Goal: Information Seeking & Learning: Check status

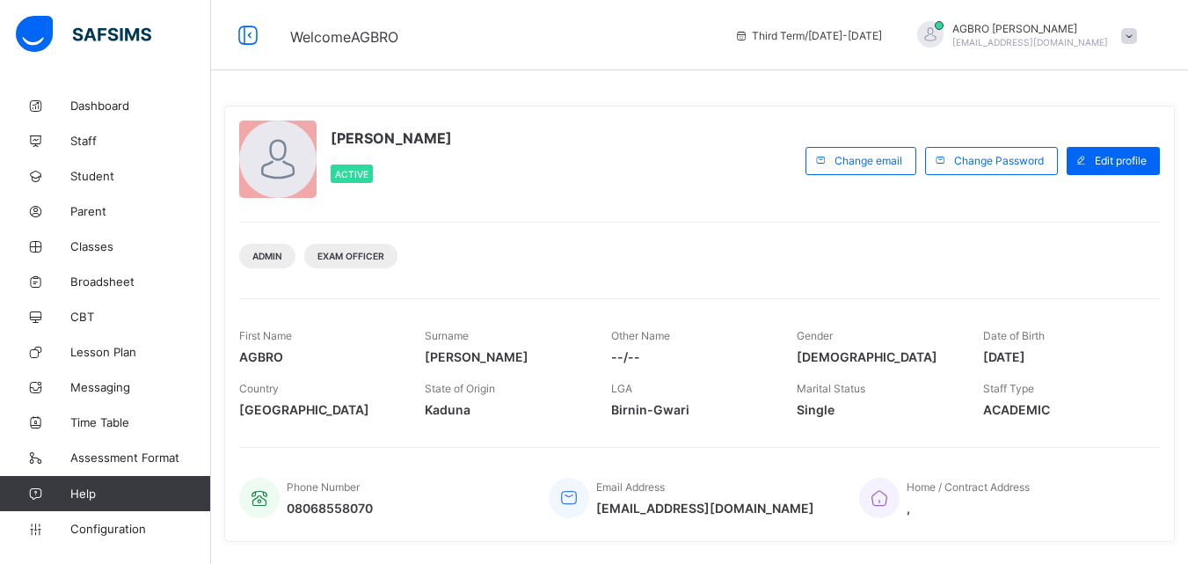
click at [106, 179] on span "Student" at bounding box center [140, 176] width 141 height 14
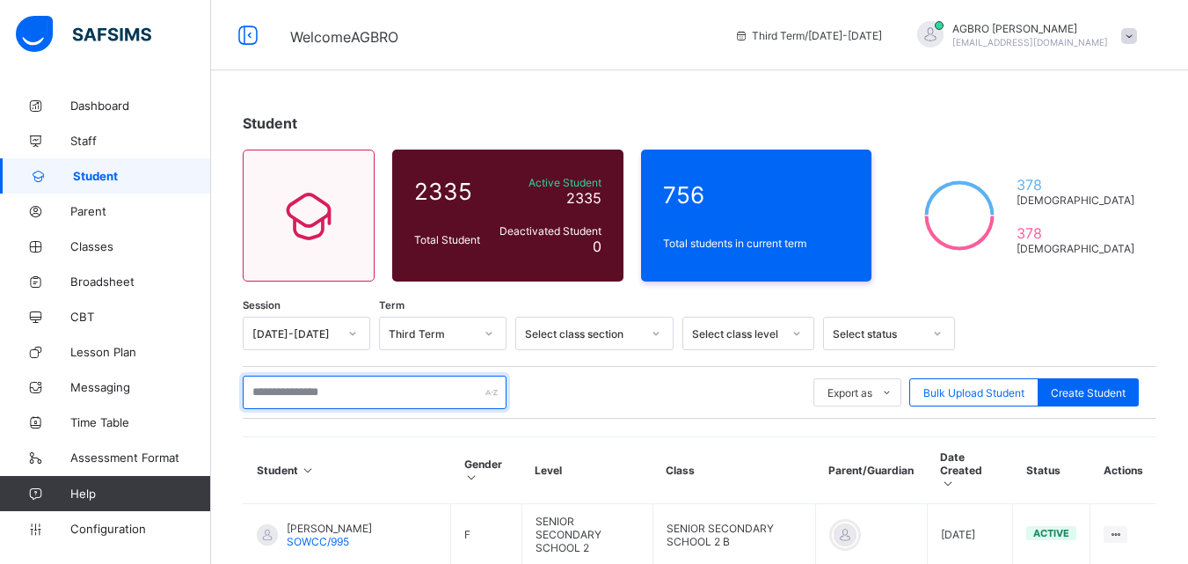
click at [334, 387] on input "text" at bounding box center [375, 392] width 264 height 33
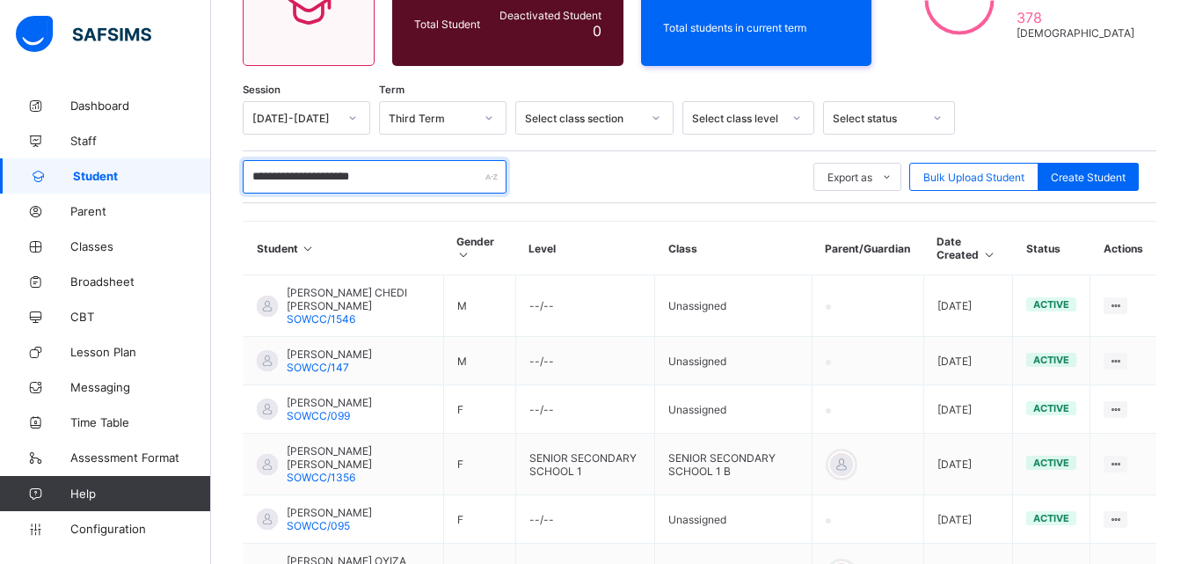
scroll to position [247, 0]
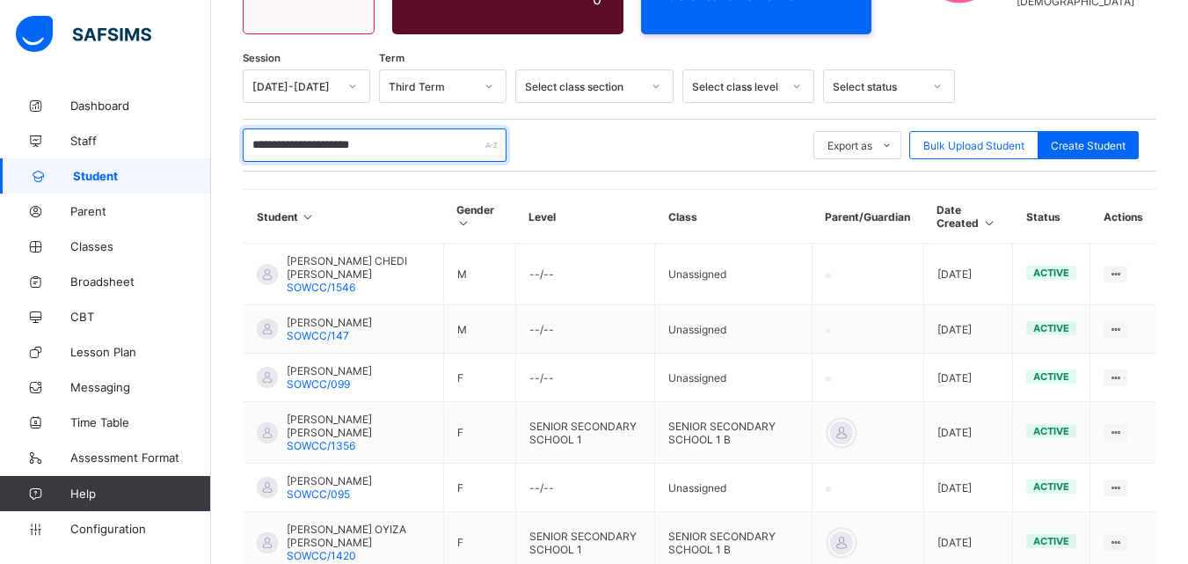
type input "**********"
click at [112, 246] on span "Classes" at bounding box center [140, 246] width 141 height 14
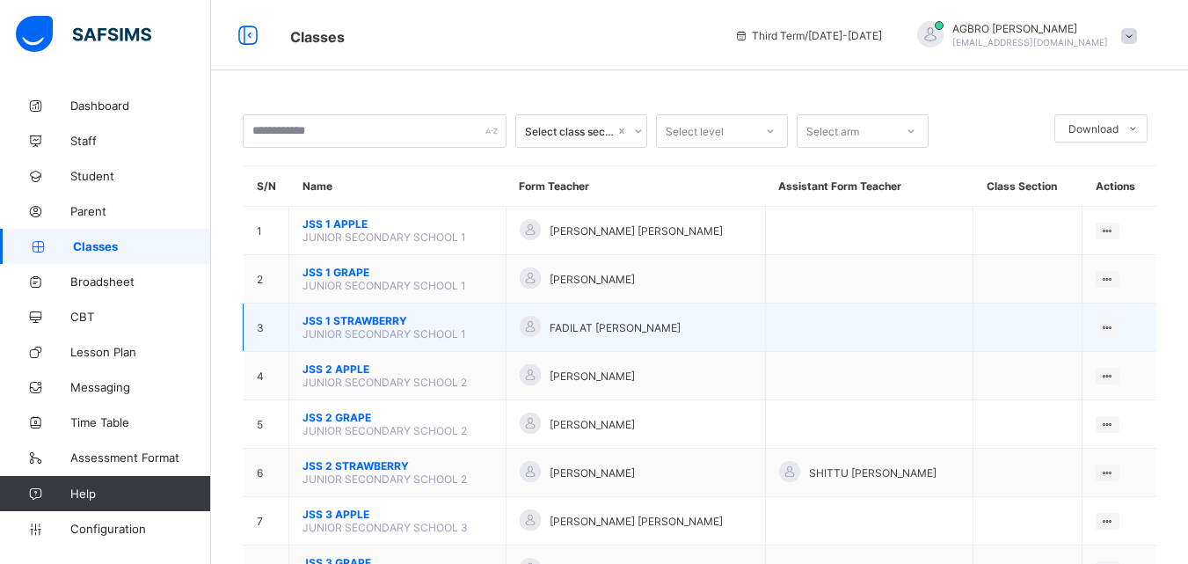
click at [386, 325] on span "JSS 1 STRAWBERRY" at bounding box center [398, 320] width 190 height 13
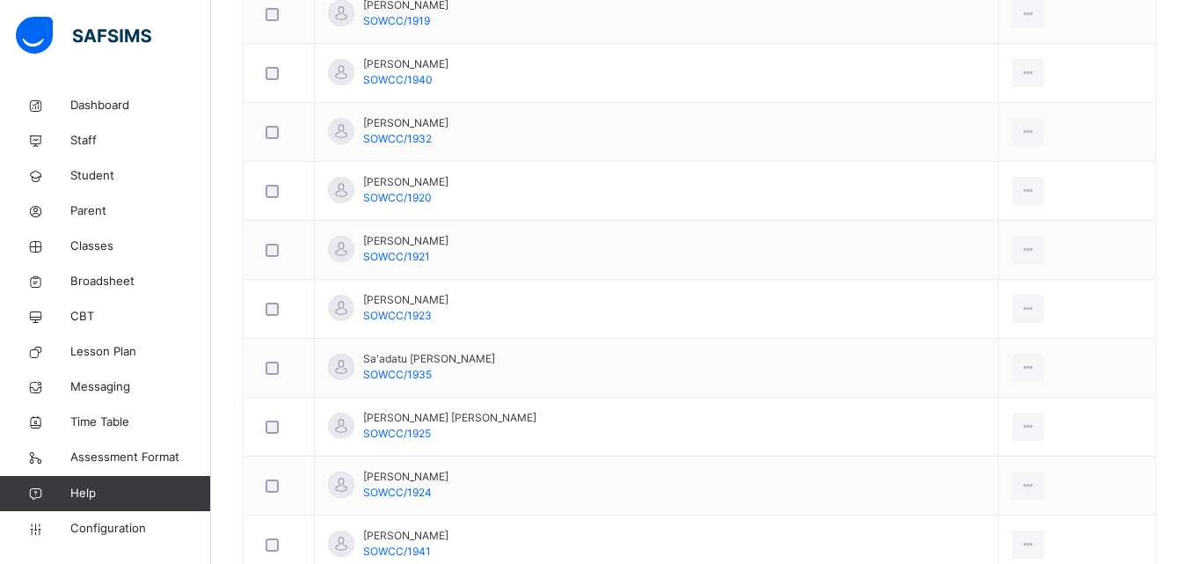
scroll to position [1952, 0]
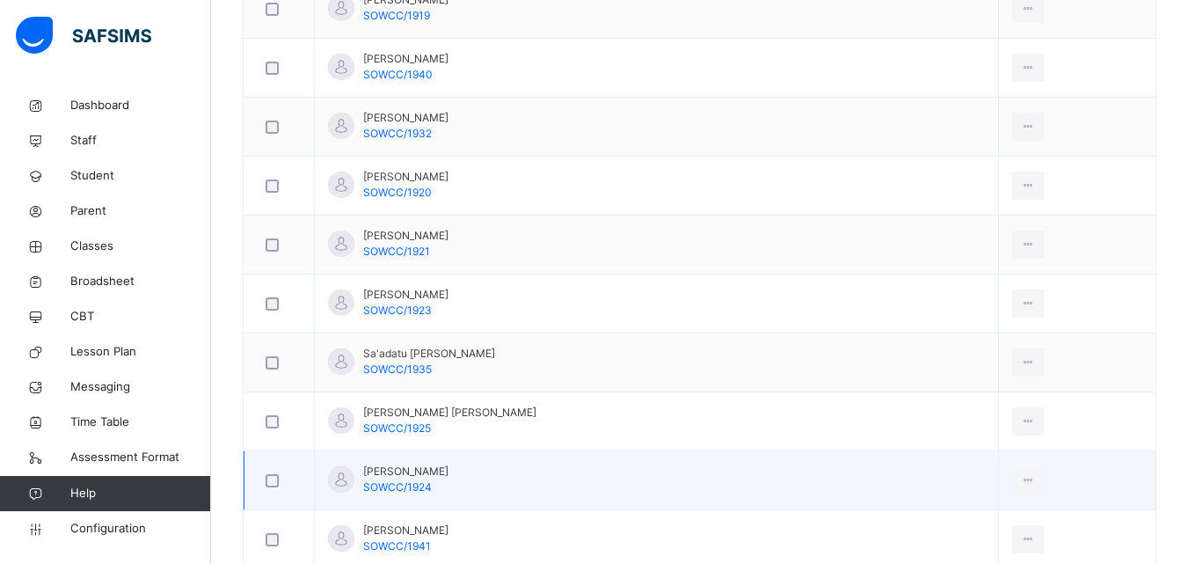
click at [456, 475] on td "Salisu Ahmad SOWCC/1924" at bounding box center [657, 480] width 684 height 59
click at [424, 477] on span "Salisu Ahmad" at bounding box center [405, 472] width 85 height 16
click at [408, 482] on span "SOWCC/1924" at bounding box center [397, 486] width 69 height 13
click at [391, 471] on span "Salisu Ahmad" at bounding box center [405, 472] width 85 height 16
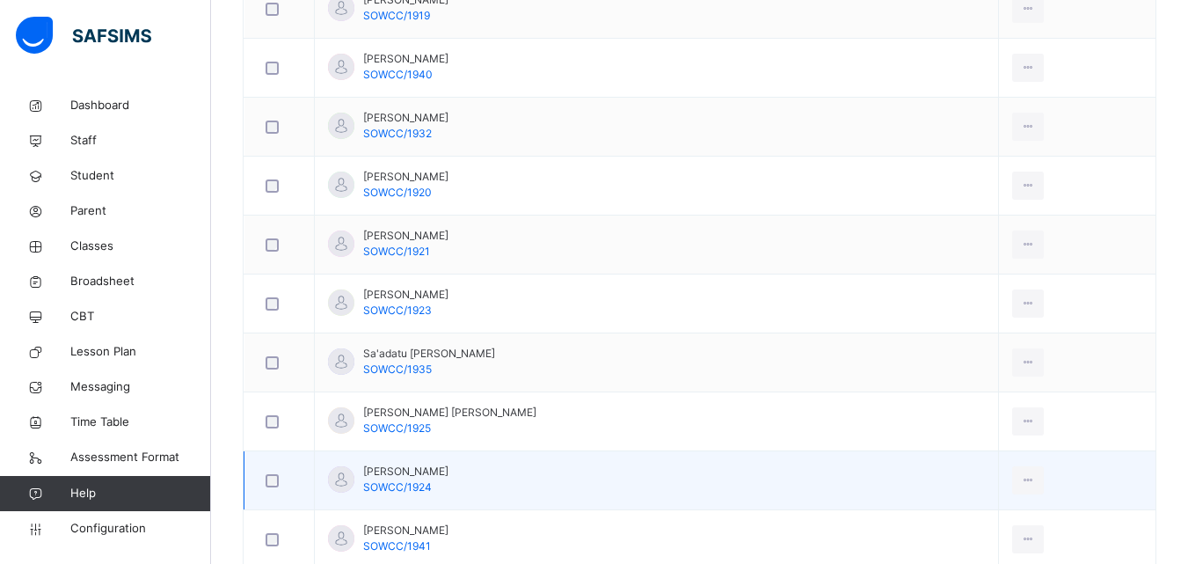
click at [431, 496] on td "Salisu Ahmad SOWCC/1924" at bounding box center [657, 480] width 684 height 59
click at [429, 489] on span "SOWCC/1924" at bounding box center [397, 486] width 69 height 13
click at [432, 475] on td "Salisu Ahmad SOWCC/1924" at bounding box center [657, 480] width 684 height 59
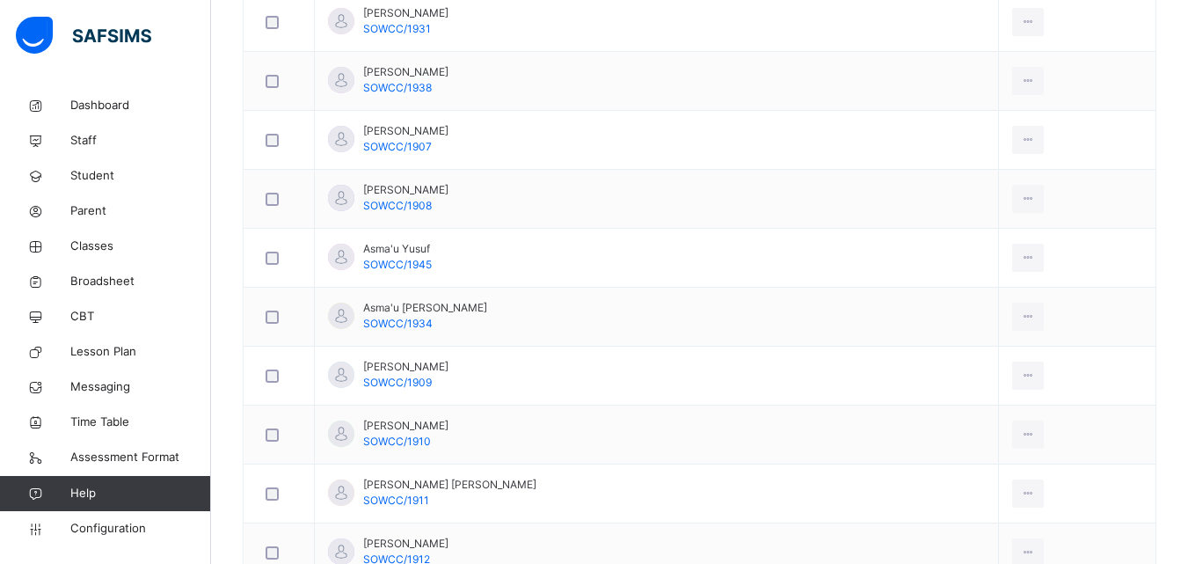
scroll to position [676, 0]
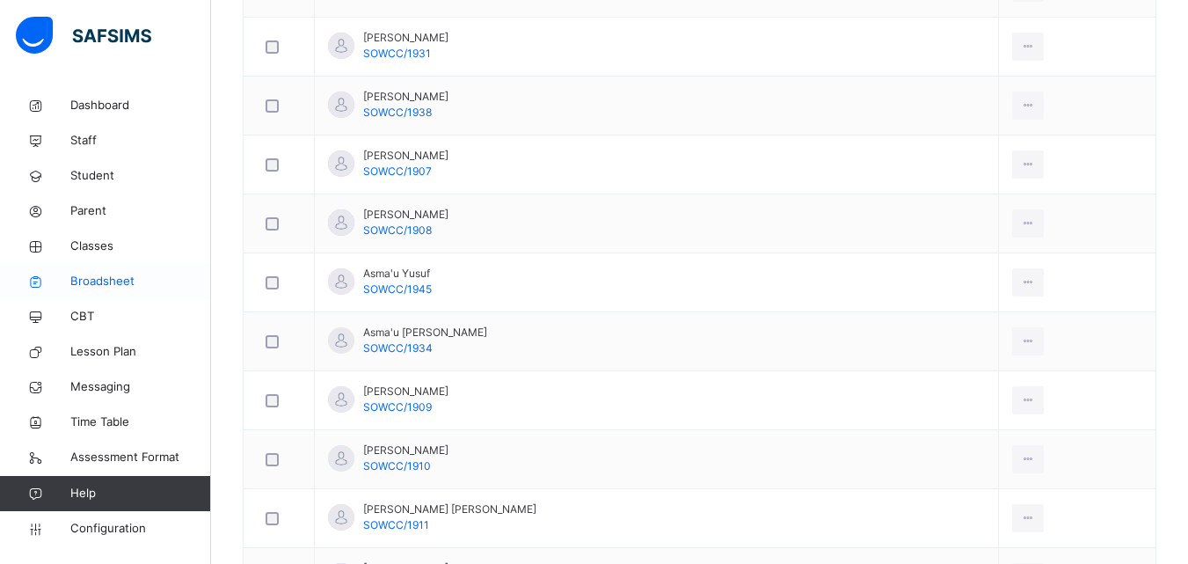
click at [99, 280] on span "Broadsheet" at bounding box center [140, 282] width 141 height 18
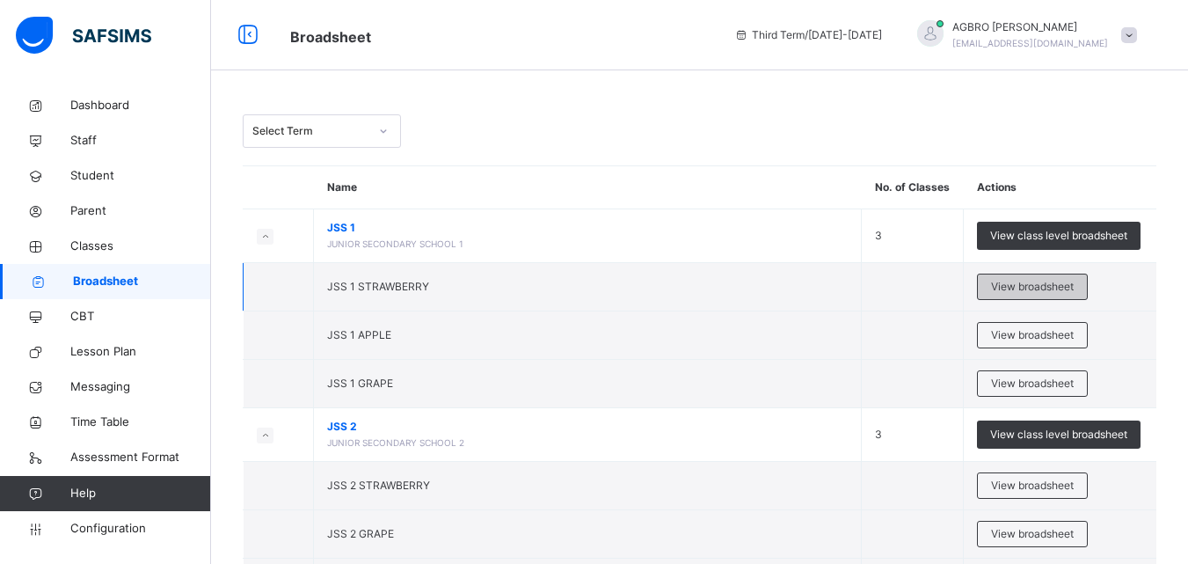
click at [1063, 279] on span "View broadsheet" at bounding box center [1032, 287] width 83 height 16
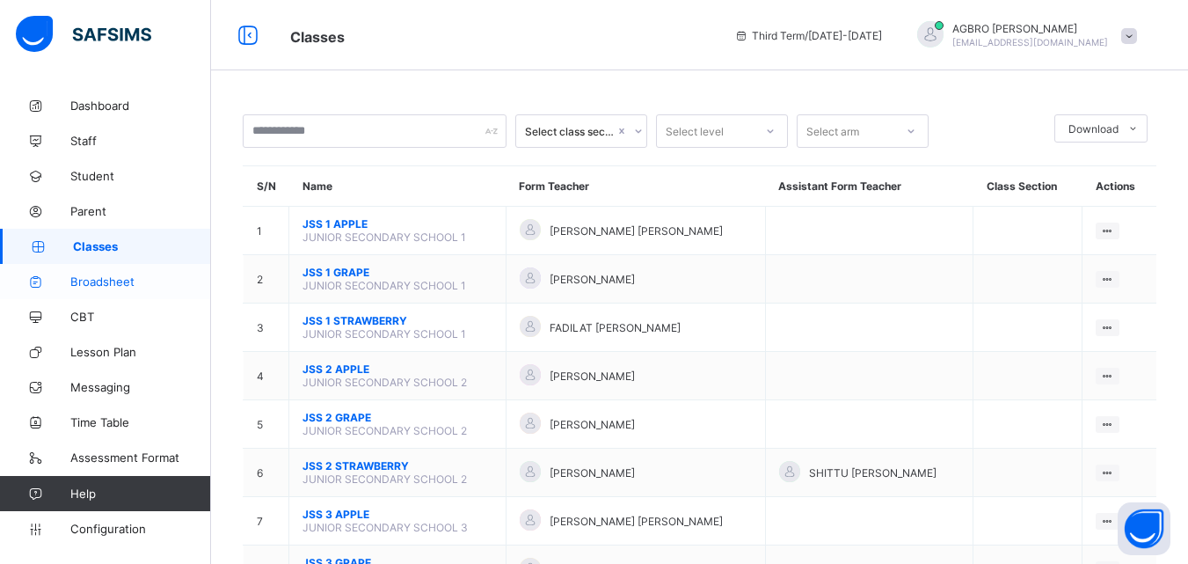
click at [110, 279] on span "Broadsheet" at bounding box center [140, 281] width 141 height 14
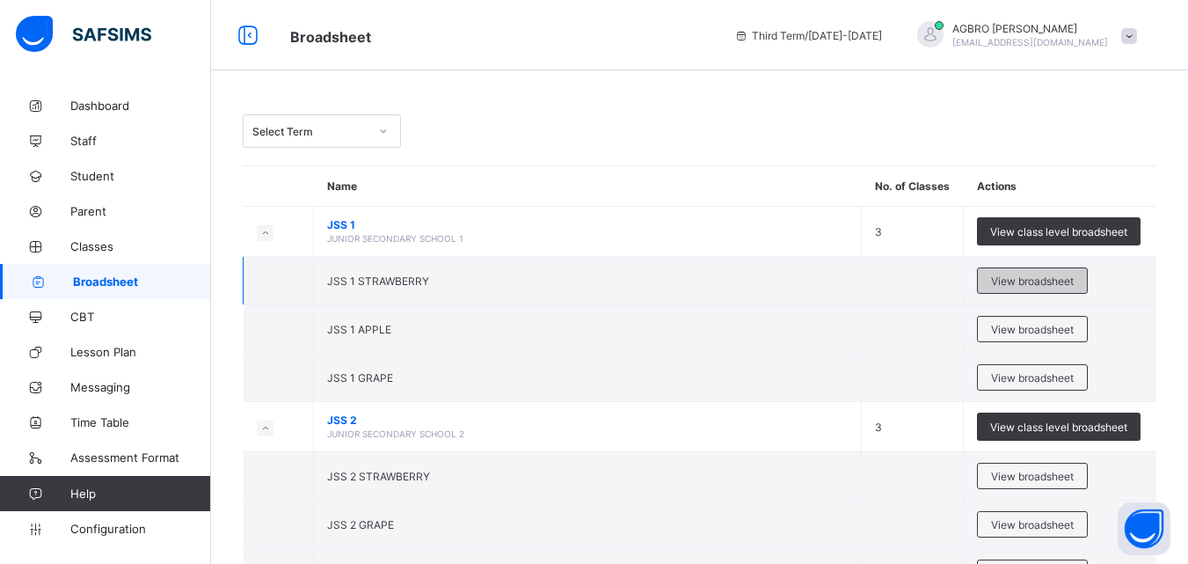
click at [1011, 290] on div "View broadsheet" at bounding box center [1032, 280] width 111 height 26
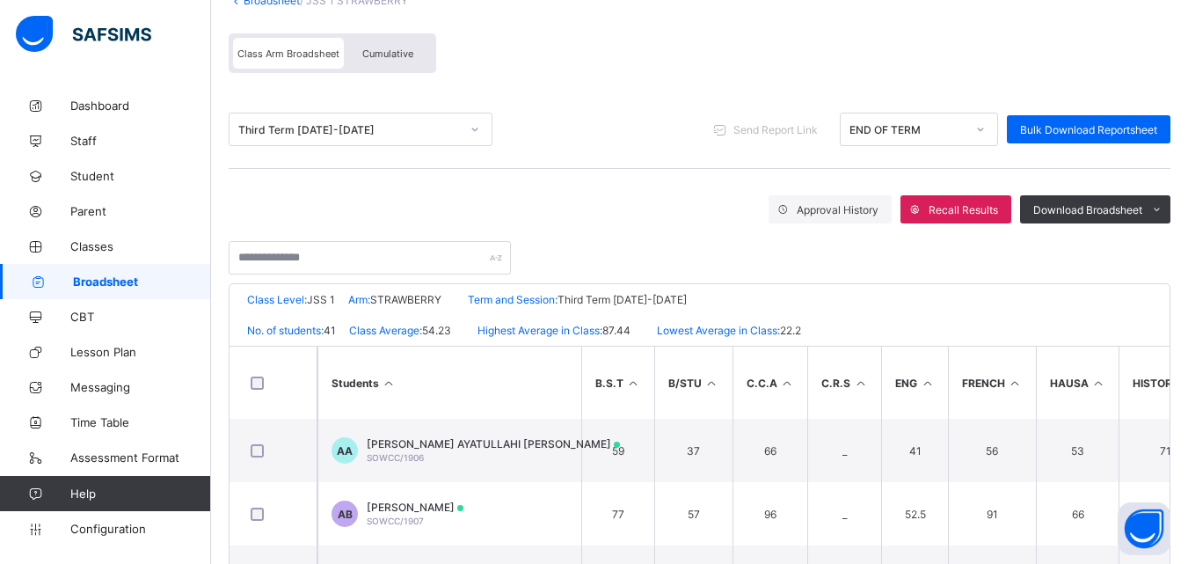
scroll to position [132, 0]
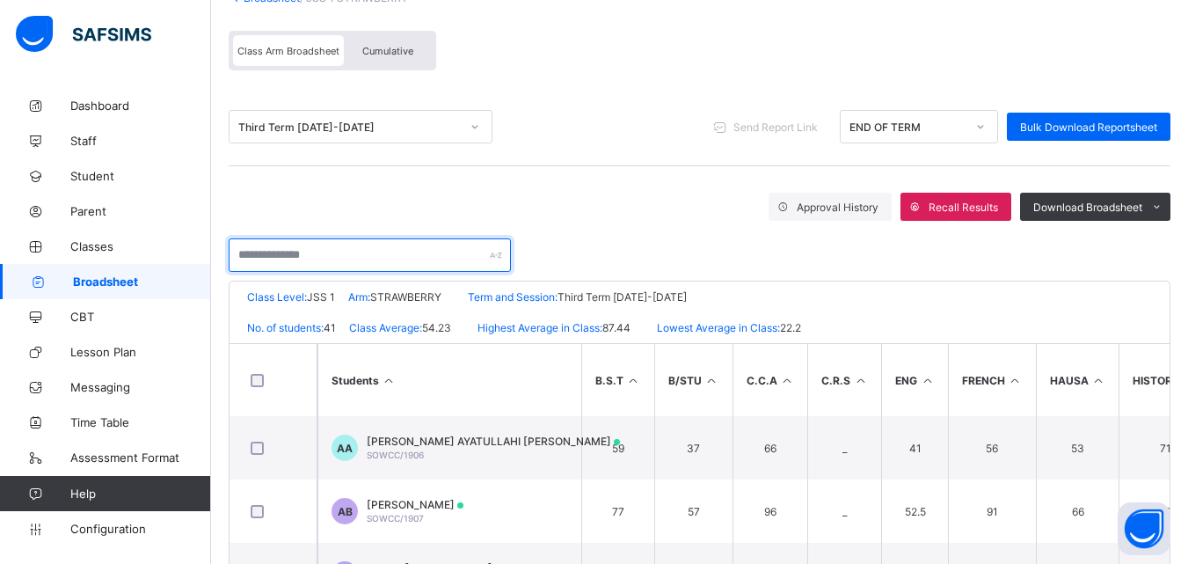
click at [345, 247] on input "text" at bounding box center [370, 254] width 282 height 33
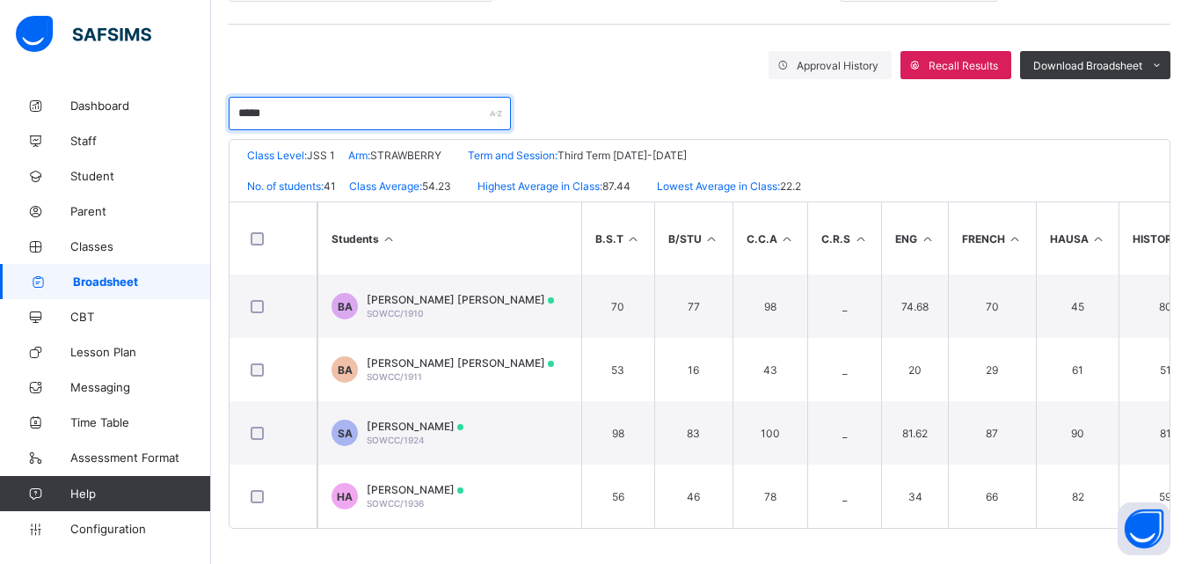
scroll to position [281, 0]
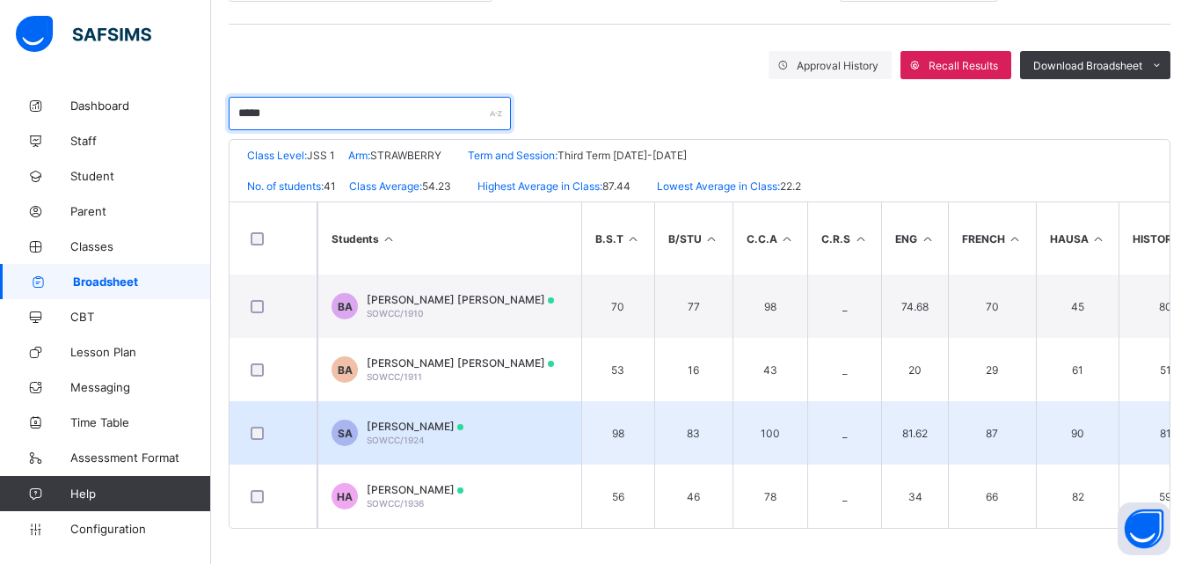
type input "*****"
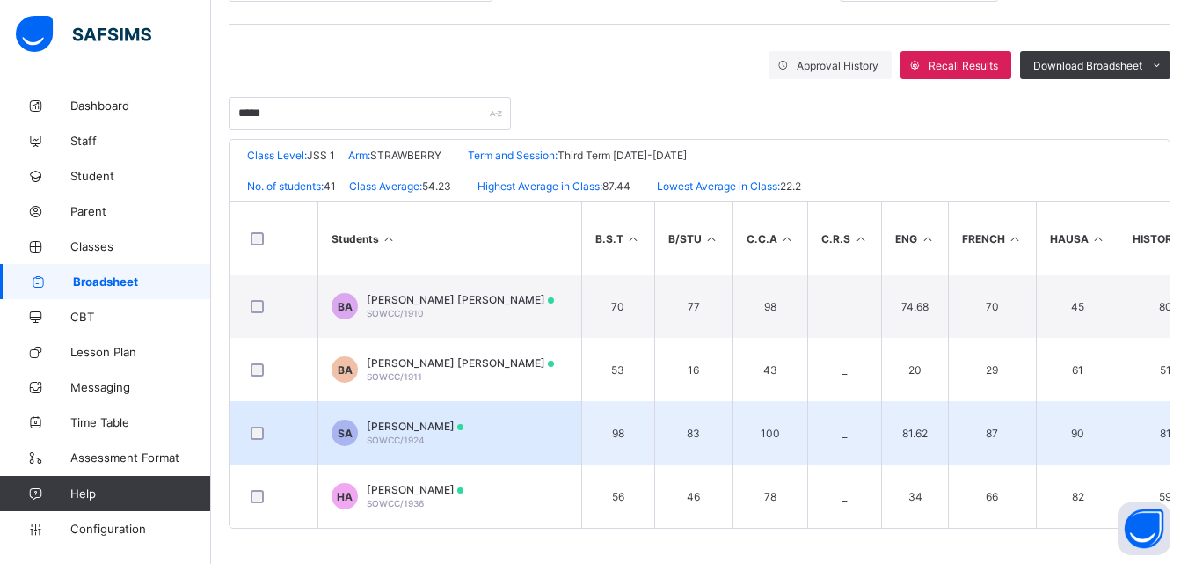
click at [405, 425] on span "[PERSON_NAME]" at bounding box center [415, 426] width 97 height 13
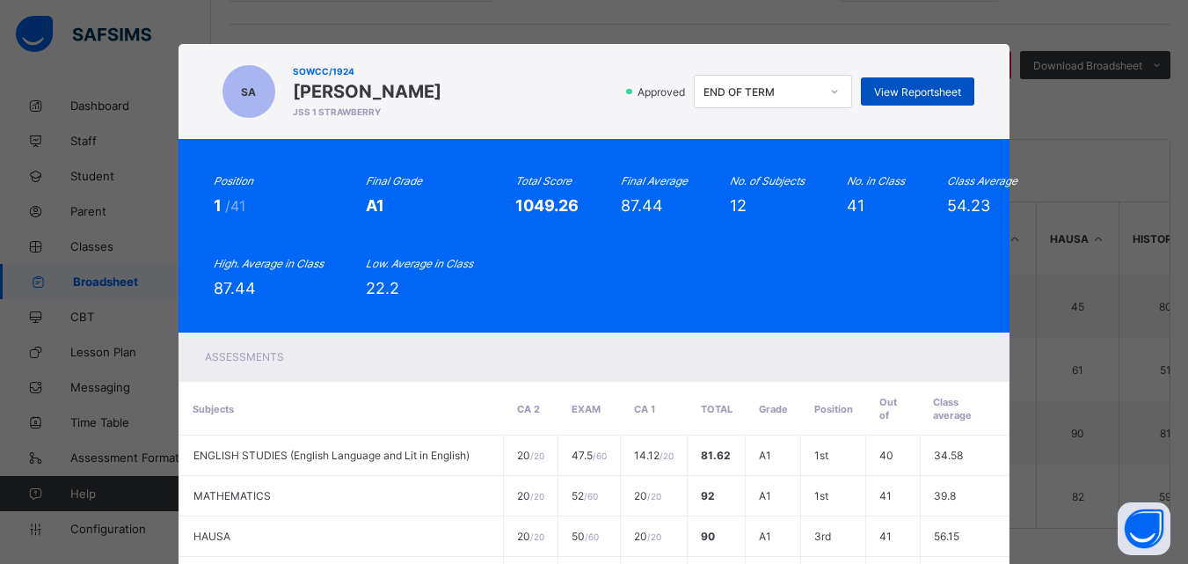
click at [940, 99] on div "View Reportsheet" at bounding box center [917, 91] width 113 height 28
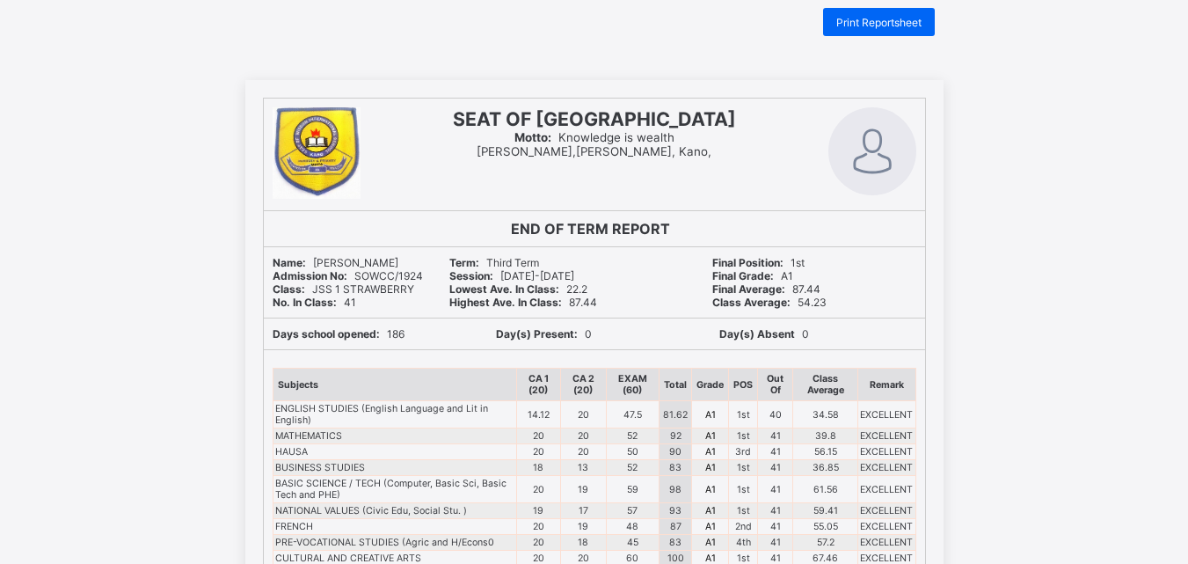
scroll to position [11, 0]
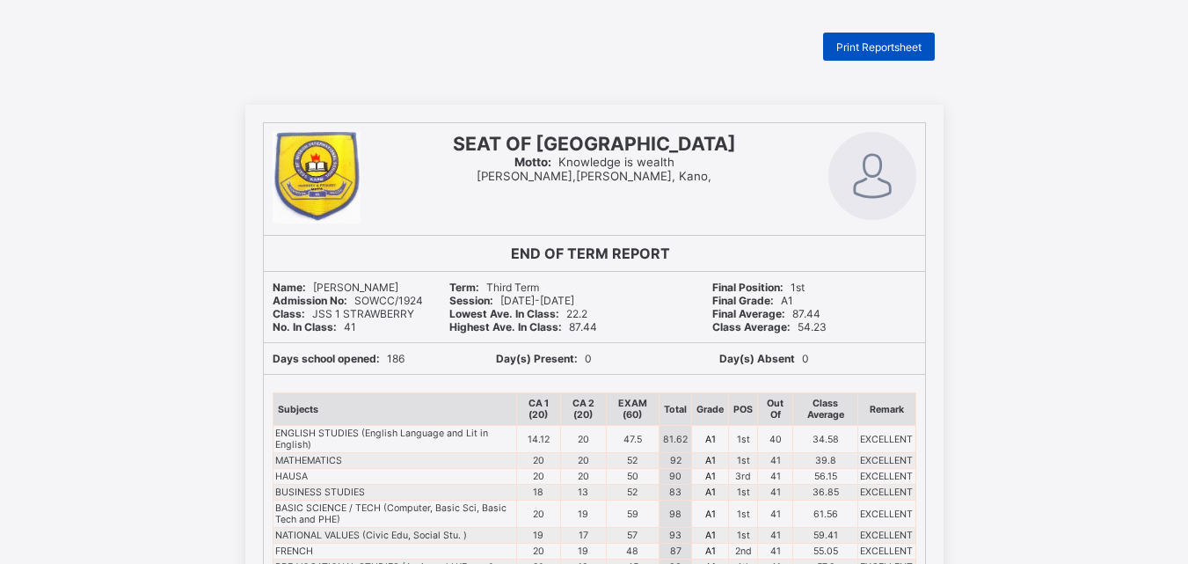
click at [878, 52] on span "Print Reportsheet" at bounding box center [878, 46] width 85 height 13
click at [113, 64] on div "Print Reportsheet SEAT OF WISDOM COMPREHENSIVE COLLEGE Motto: Knowledge is weal…" at bounding box center [594, 557] width 1188 height 1048
click at [114, 68] on div "Print Reportsheet SEAT OF WISDOM COMPREHENSIVE COLLEGE Motto: Knowledge is weal…" at bounding box center [594, 557] width 1188 height 1048
click at [116, 66] on div "Print Reportsheet SEAT OF WISDOM COMPREHENSIVE COLLEGE Motto: Knowledge is weal…" at bounding box center [594, 557] width 1188 height 1048
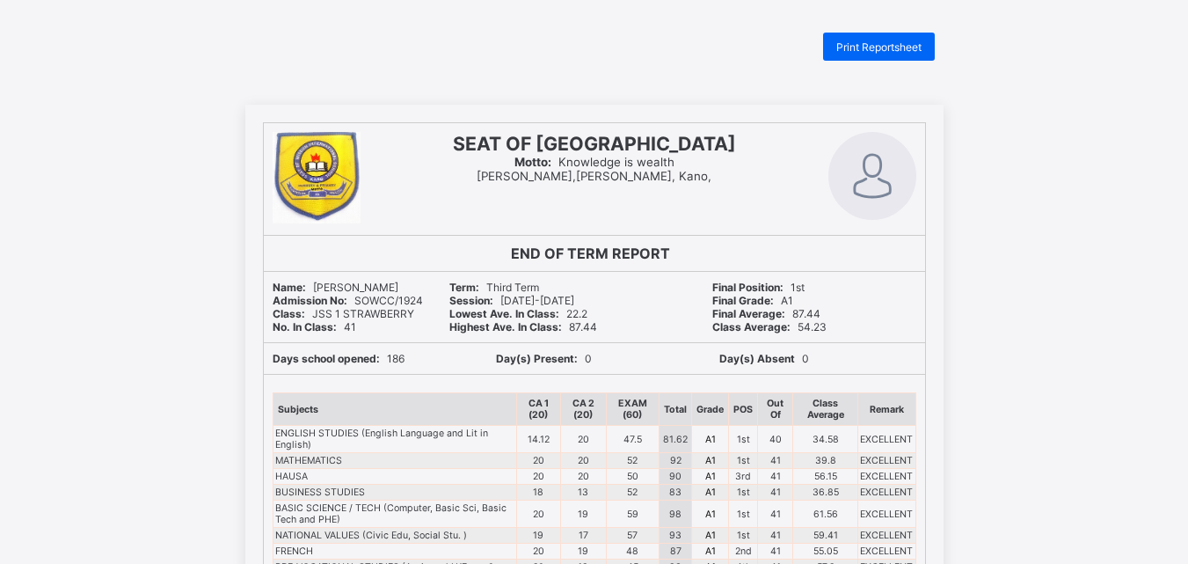
click at [121, 68] on div "Print Reportsheet SEAT OF WISDOM COMPREHENSIVE COLLEGE Motto: Knowledge is weal…" at bounding box center [594, 557] width 1188 height 1048
click at [128, 74] on div "Print Reportsheet SEAT OF WISDOM COMPREHENSIVE COLLEGE Motto: Knowledge is weal…" at bounding box center [594, 557] width 1188 height 1048
